Goal: Information Seeking & Learning: Learn about a topic

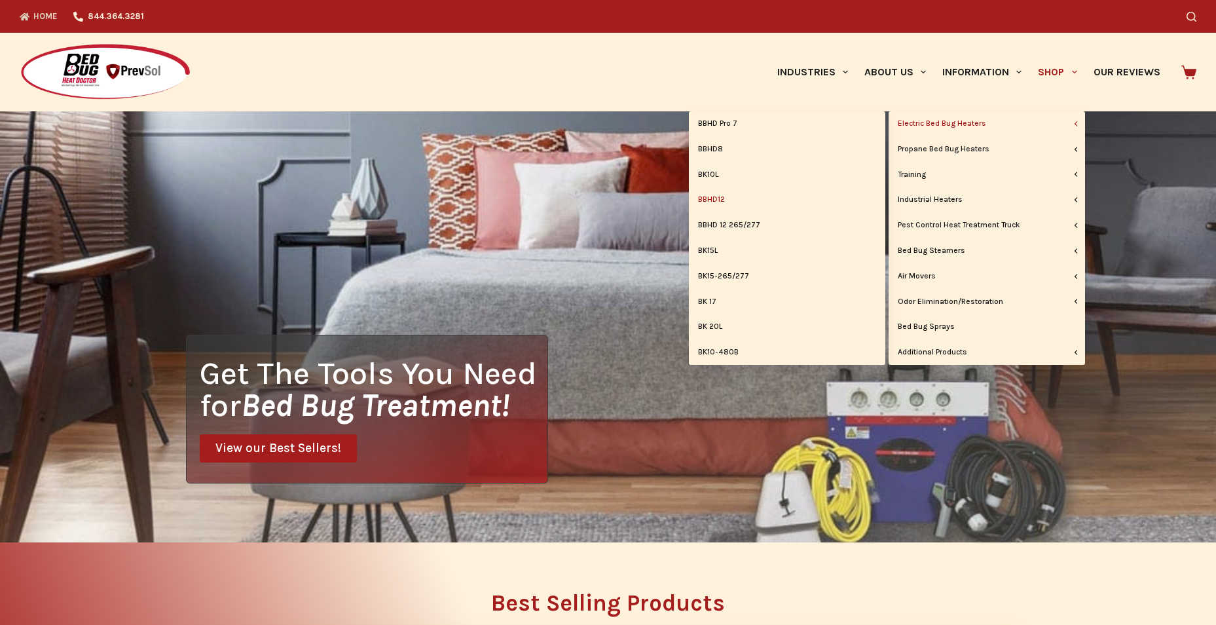
click at [734, 199] on link "BBHD12" at bounding box center [787, 199] width 196 height 25
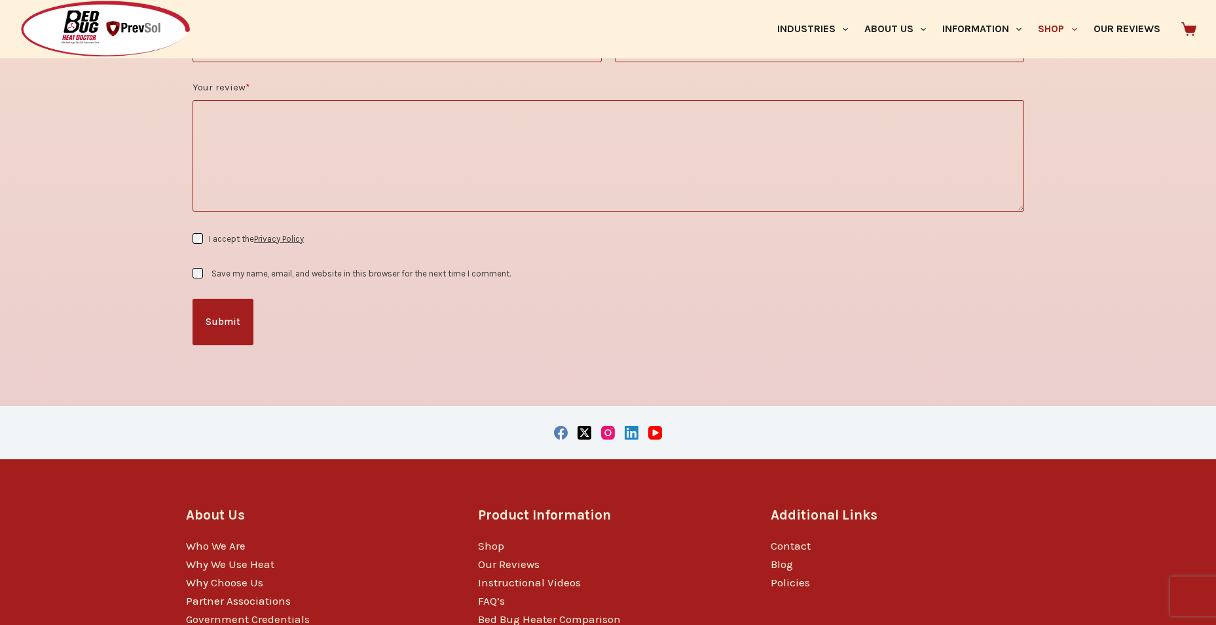
scroll to position [2619, 0]
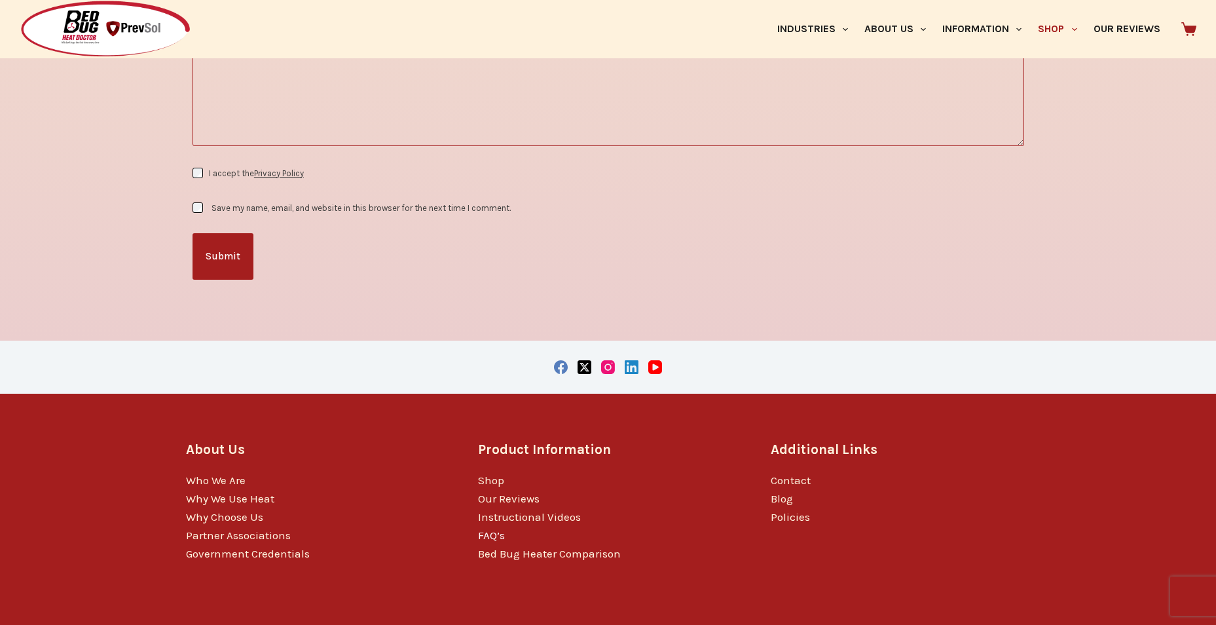
click at [487, 538] on link "FAQ’s" at bounding box center [491, 534] width 27 height 13
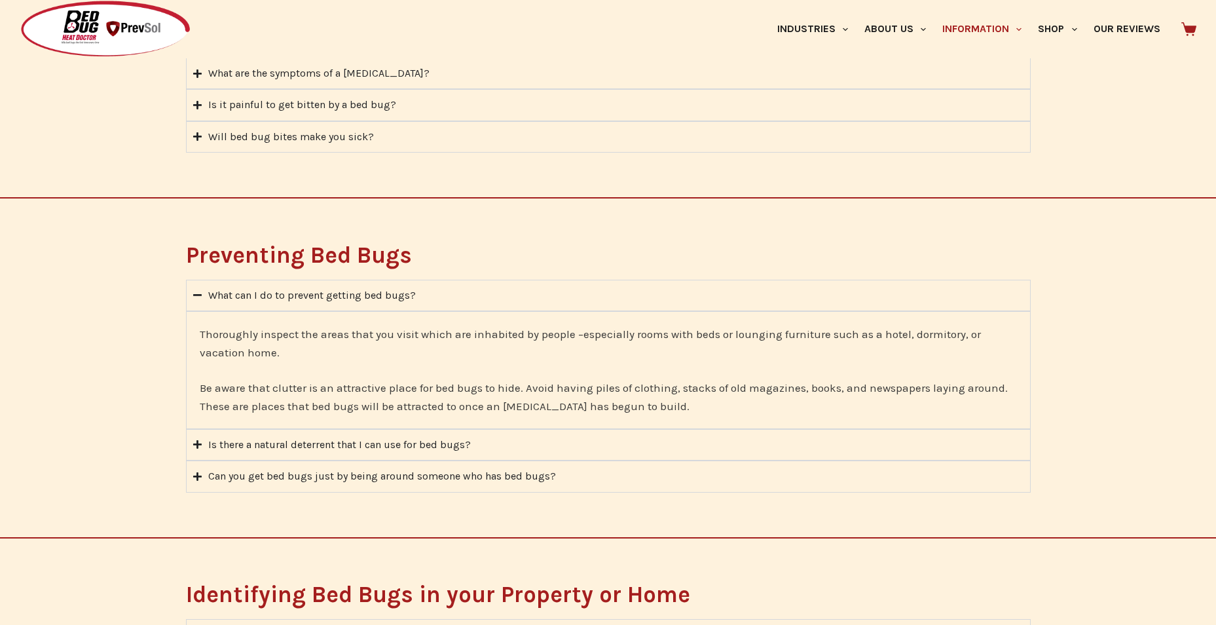
scroll to position [786, 0]
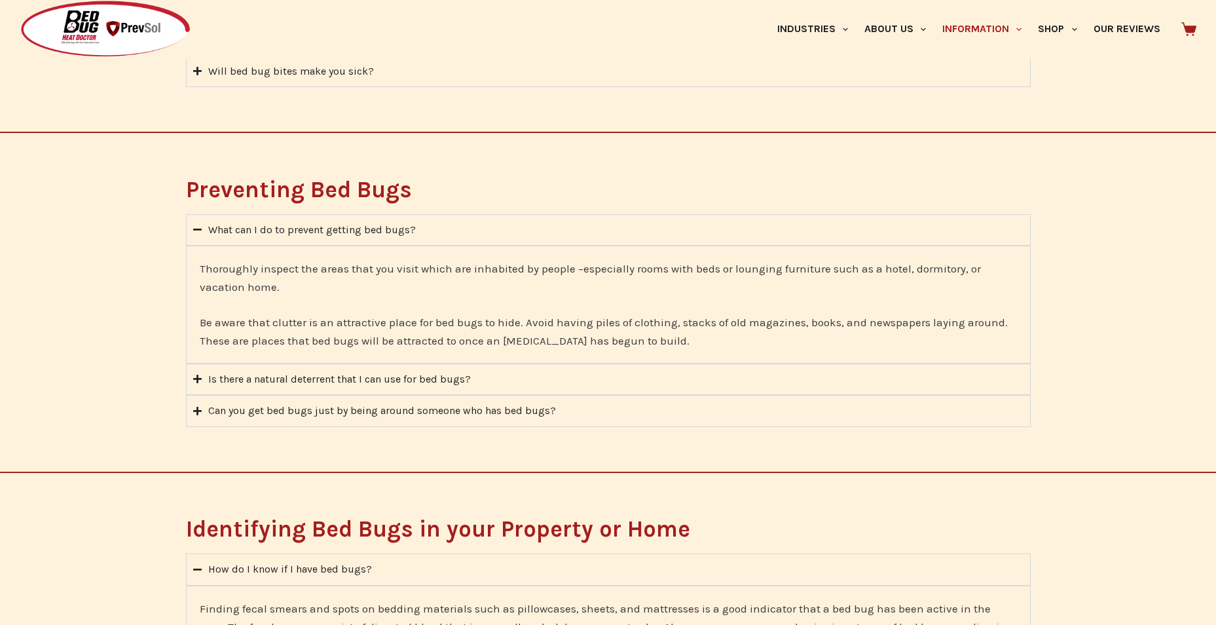
click at [199, 378] on icon "Accordion. Open links with Enter or Space, close with Escape, and navigate with…" at bounding box center [197, 379] width 9 height 10
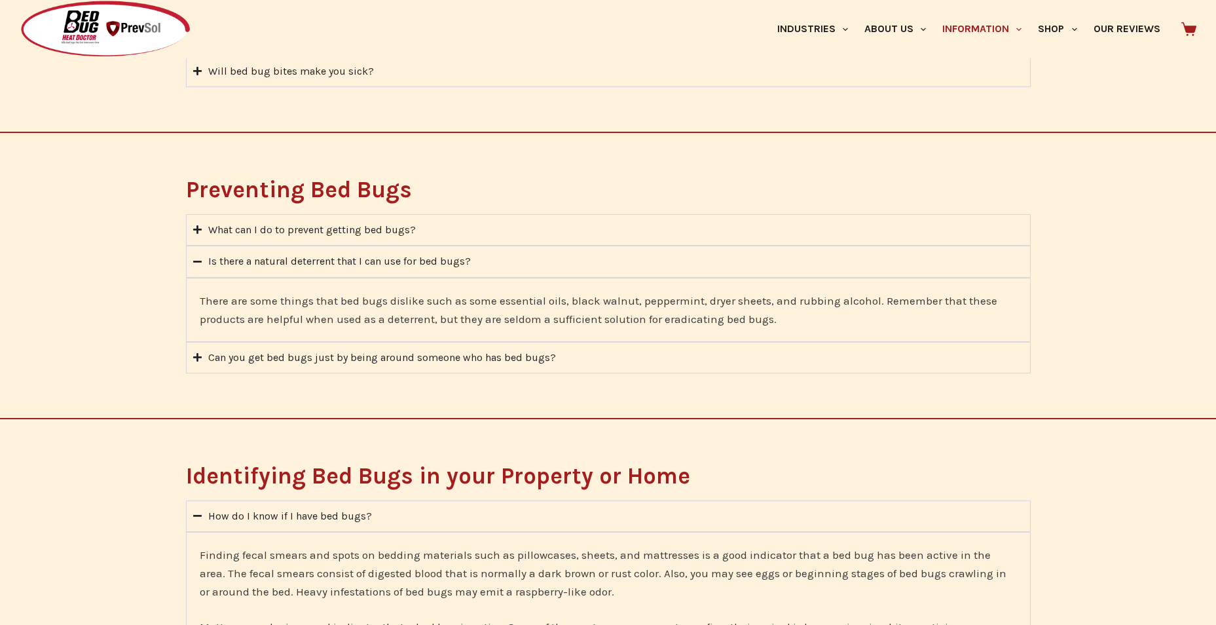
click at [195, 360] on icon "Accordion. Open links with Enter or Space, close with Escape, and navigate with…" at bounding box center [197, 357] width 9 height 10
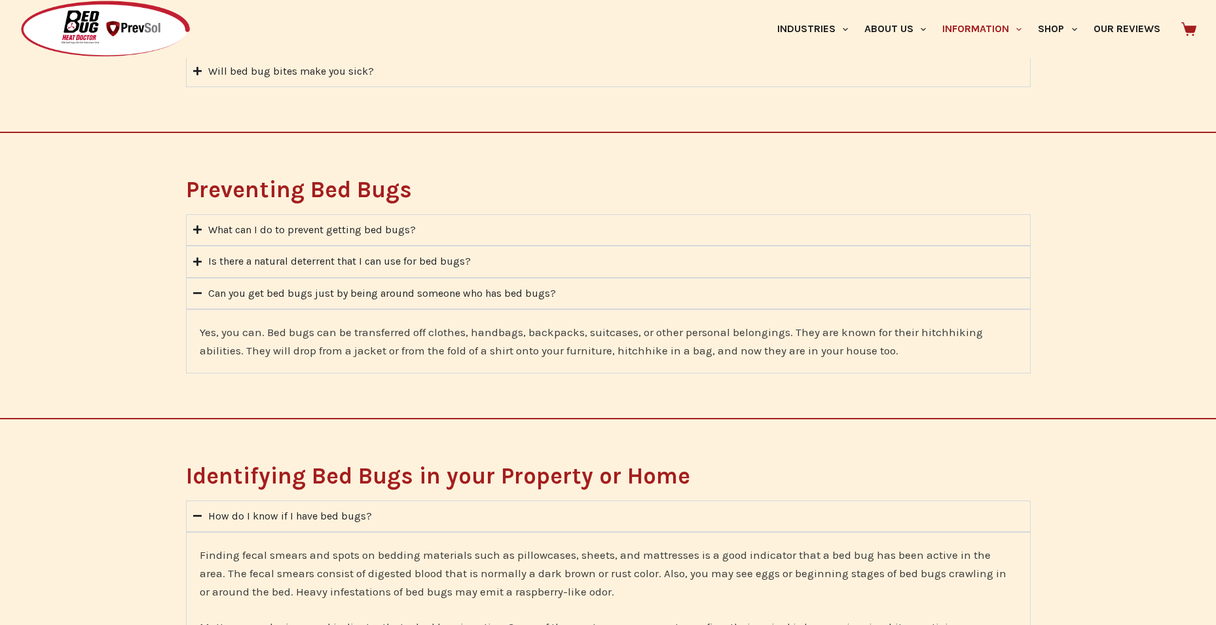
click at [198, 261] on icon "Accordion. Open links with Enter or Space, close with Escape, and navigate with…" at bounding box center [197, 261] width 9 height 9
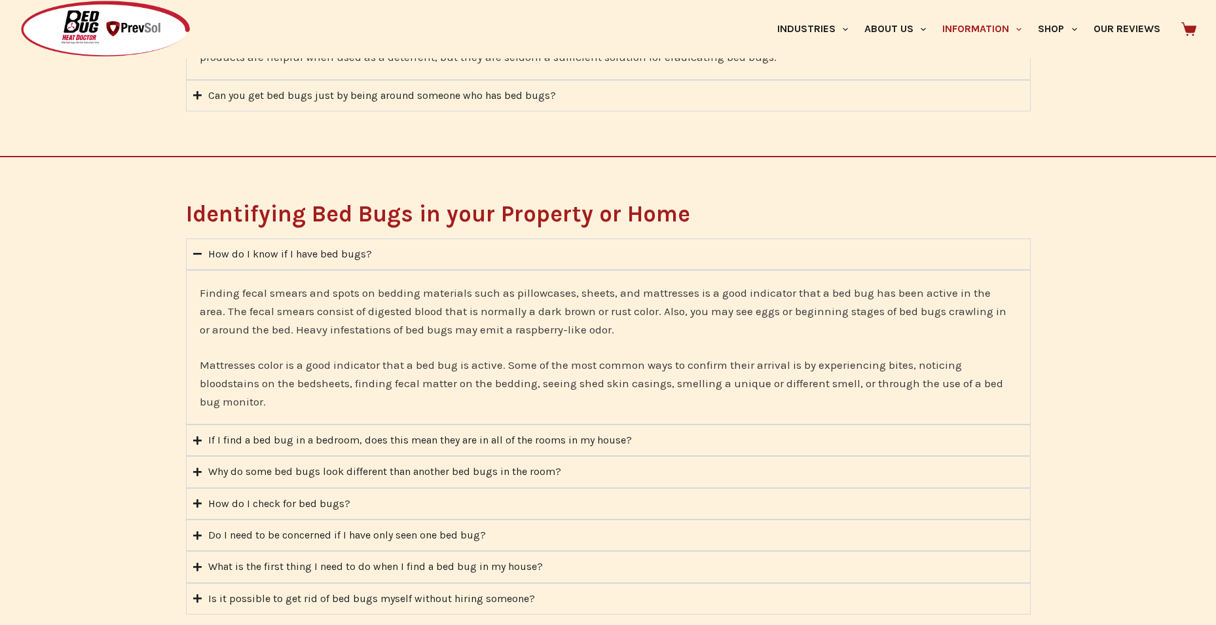
scroll to position [1113, 0]
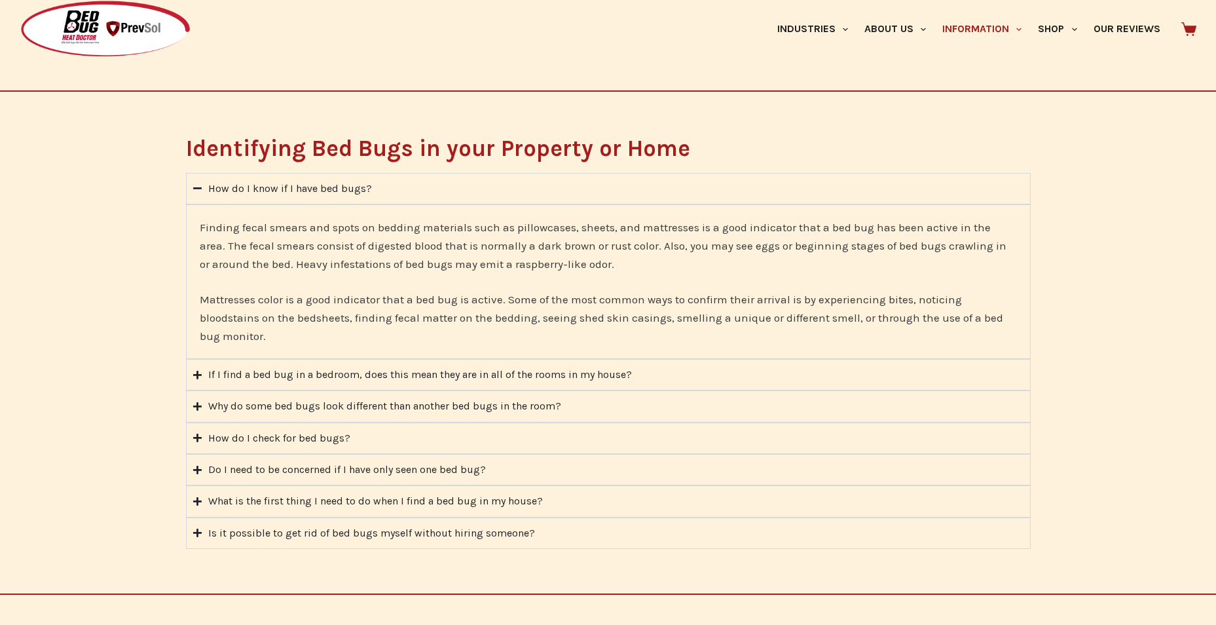
click at [194, 373] on icon "Accordion. Open links with Enter or Space, close with Escape, and navigate with…" at bounding box center [197, 375] width 9 height 10
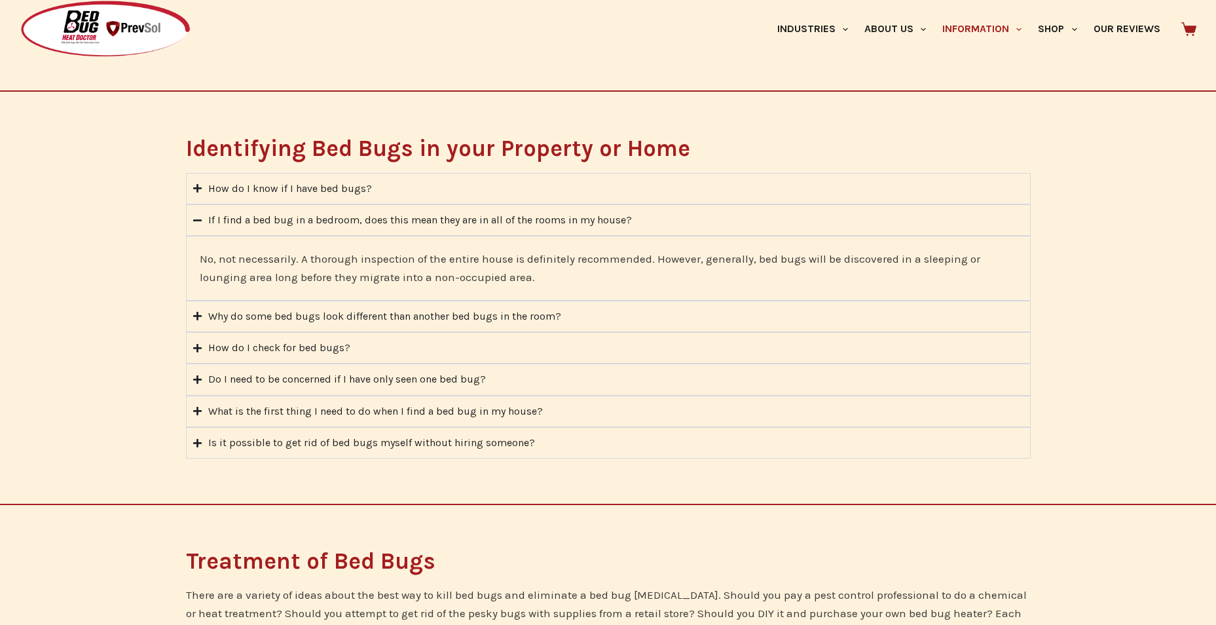
click at [198, 312] on icon "Accordion. Open links with Enter or Space, close with Escape, and navigate with…" at bounding box center [197, 316] width 9 height 10
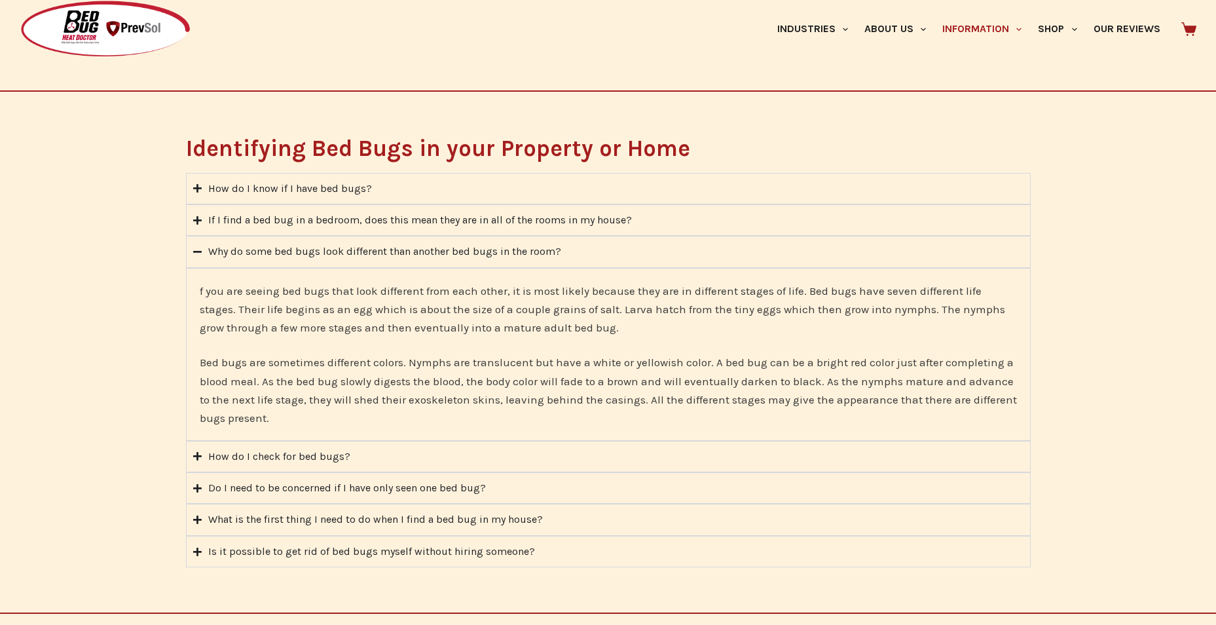
scroll to position [1179, 0]
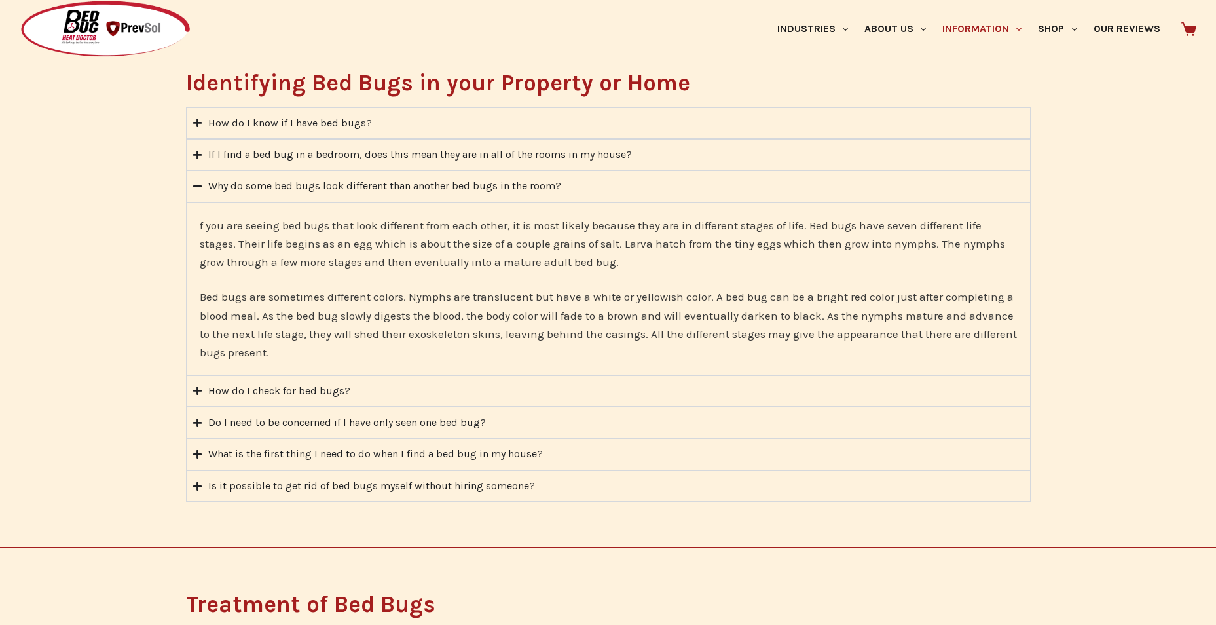
click at [197, 422] on icon "Accordion. Open links with Enter or Space, close with Escape, and navigate with…" at bounding box center [197, 422] width 9 height 9
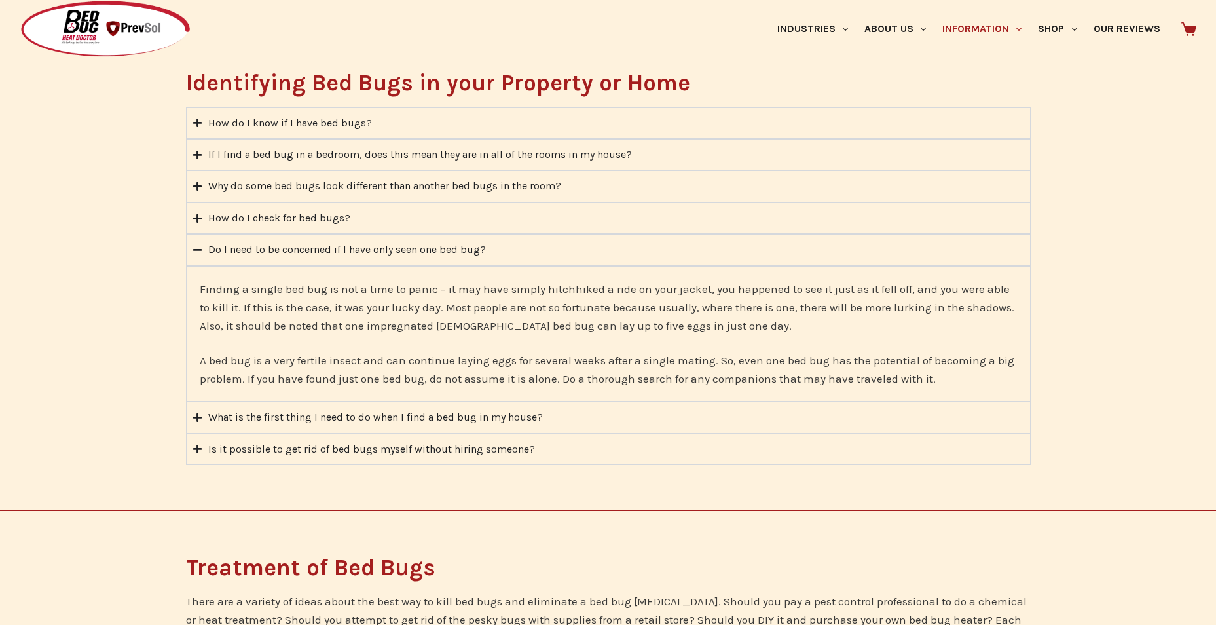
click at [199, 416] on icon "Accordion. Open links with Enter or Space, close with Escape, and navigate with…" at bounding box center [197, 418] width 9 height 10
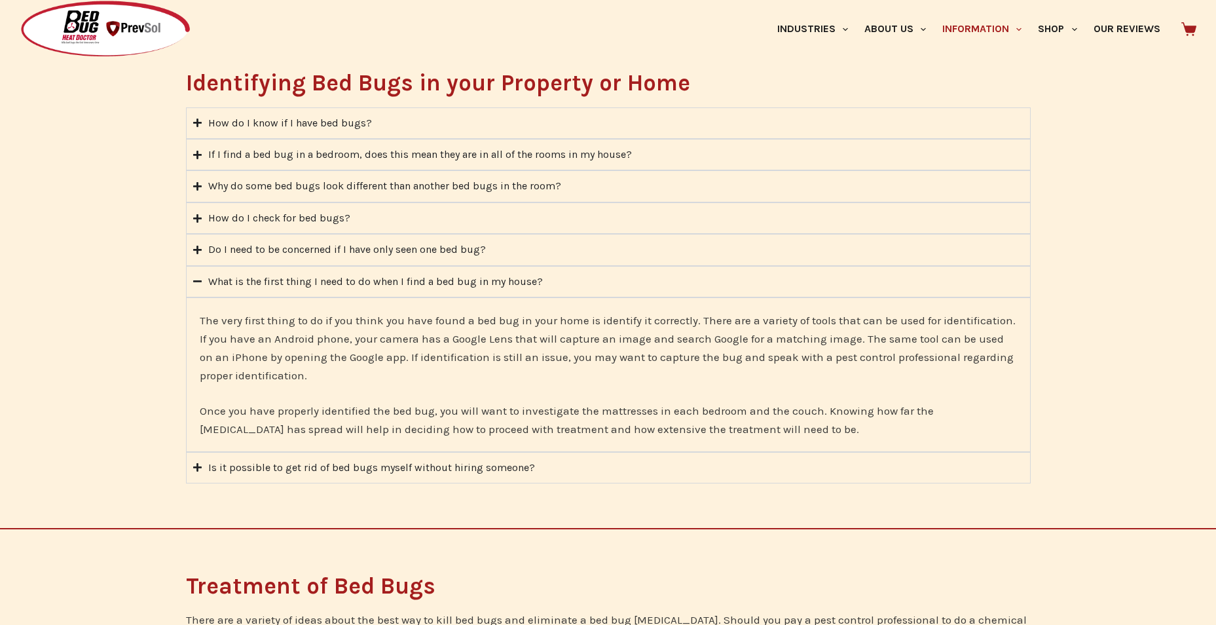
click at [201, 466] on icon "Accordion. Open links with Enter or Space, close with Escape, and navigate with…" at bounding box center [197, 467] width 9 height 10
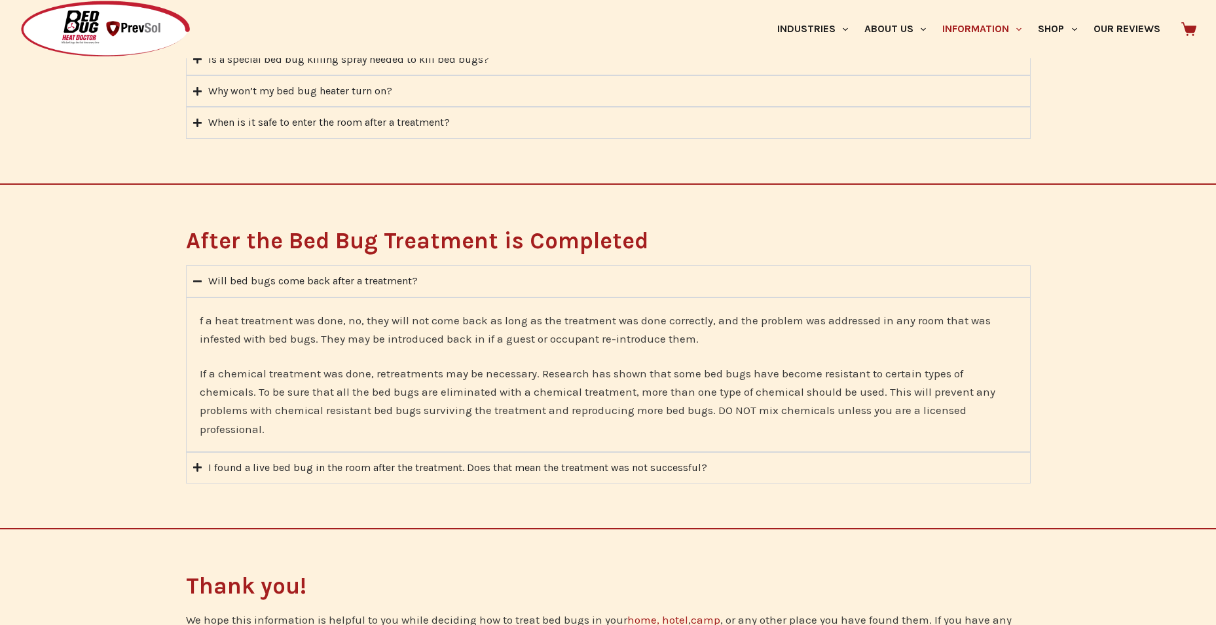
scroll to position [2423, 0]
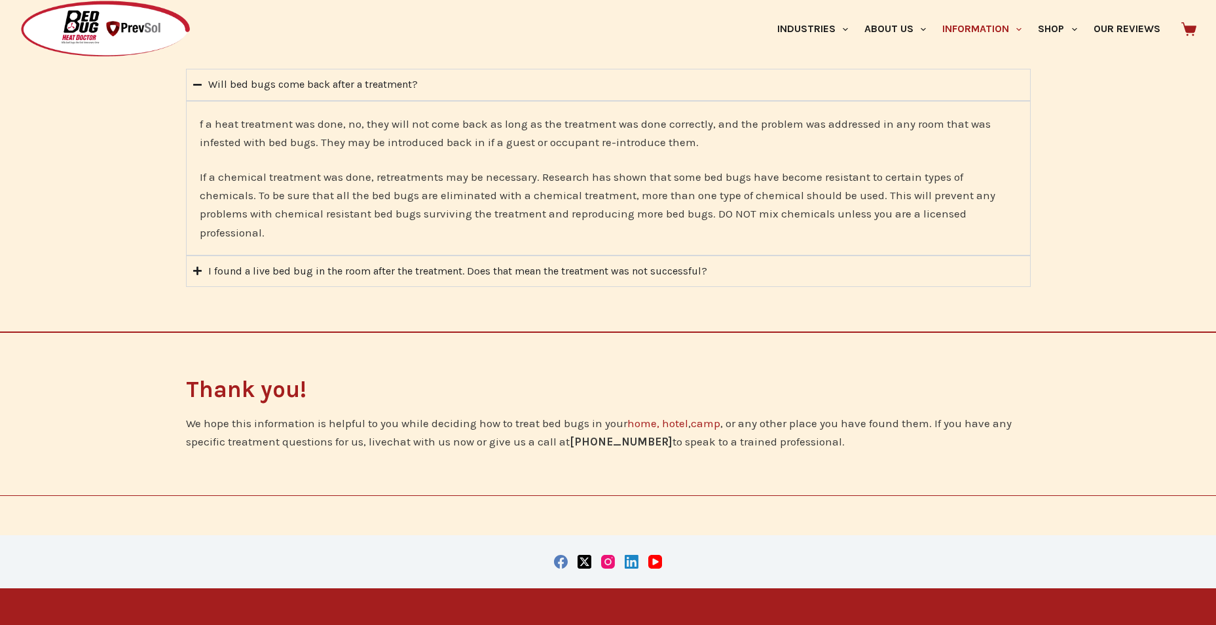
click at [196, 266] on icon "Accordion. Open links with Enter or Space, close with Escape, and navigate with…" at bounding box center [197, 271] width 9 height 10
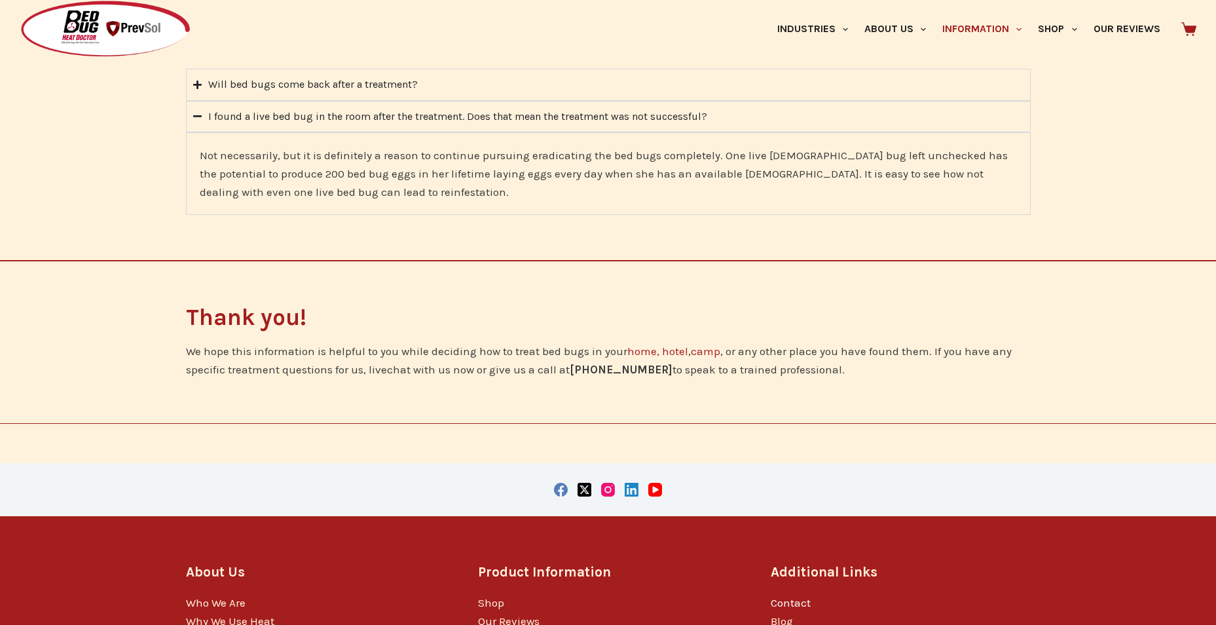
click at [777, 599] on link "Contact" at bounding box center [791, 602] width 40 height 13
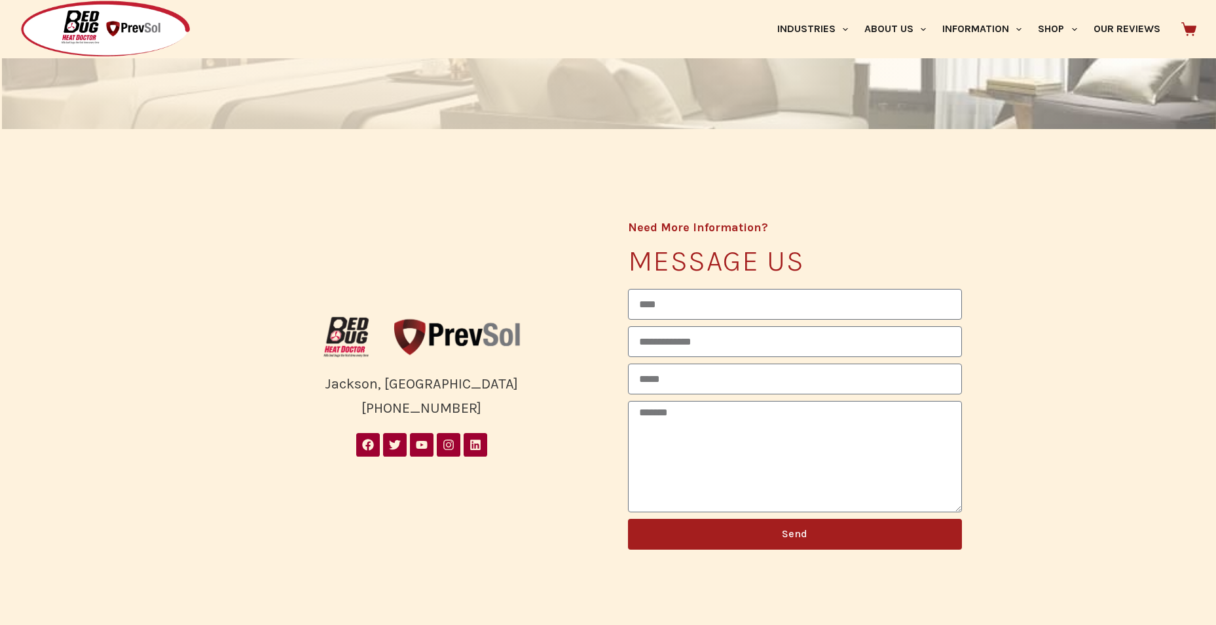
scroll to position [262, 0]
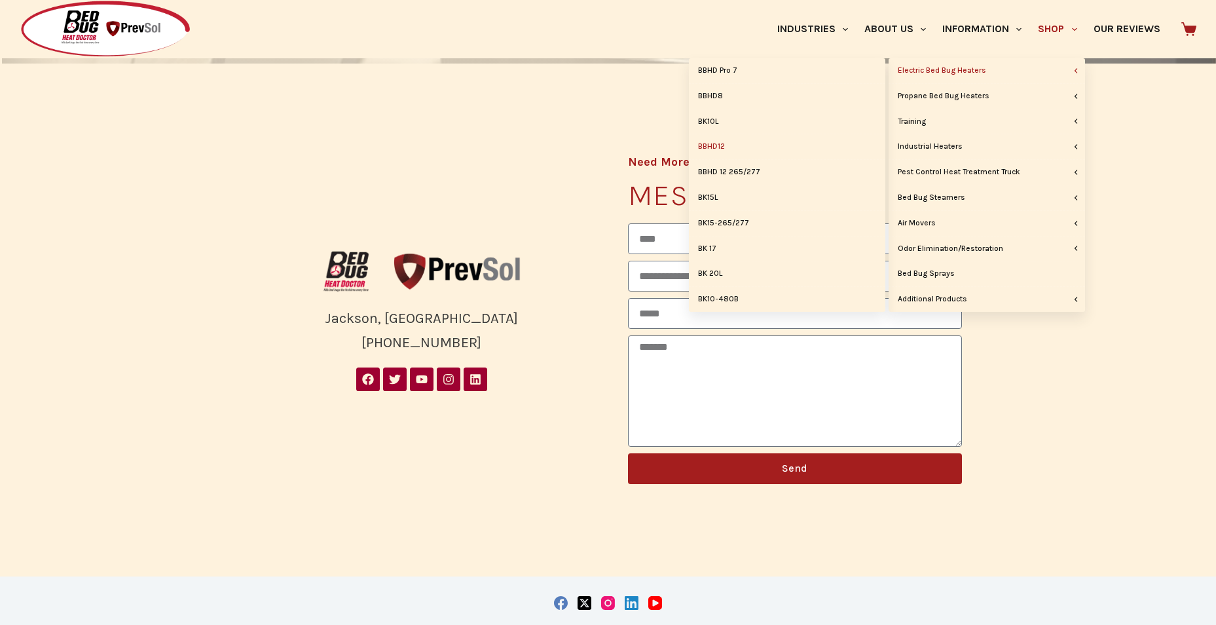
click at [720, 143] on link "BBHD12" at bounding box center [787, 146] width 196 height 25
